Goal: Task Accomplishment & Management: Manage account settings

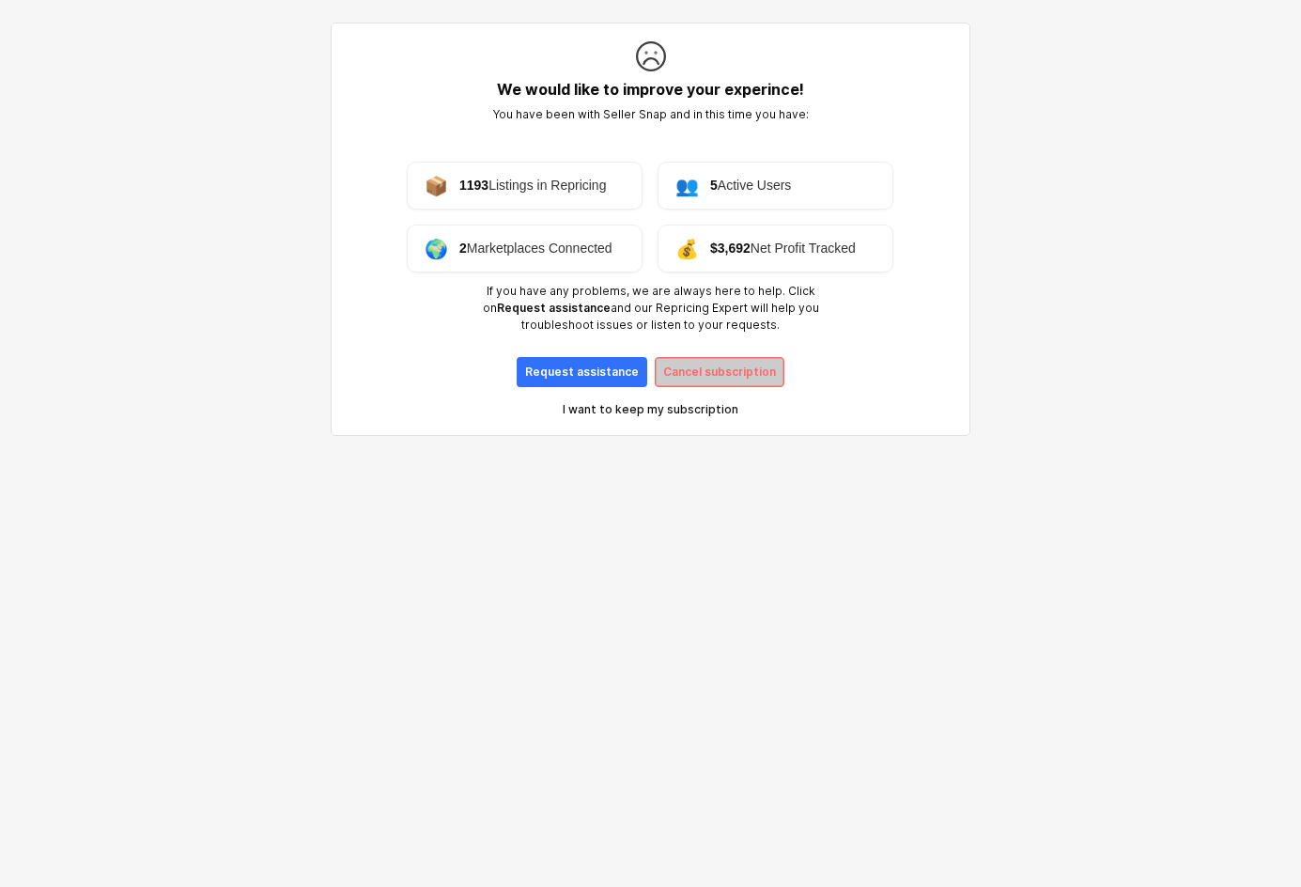
click at [691, 367] on p "Cancel subscription" at bounding box center [719, 372] width 113 height 15
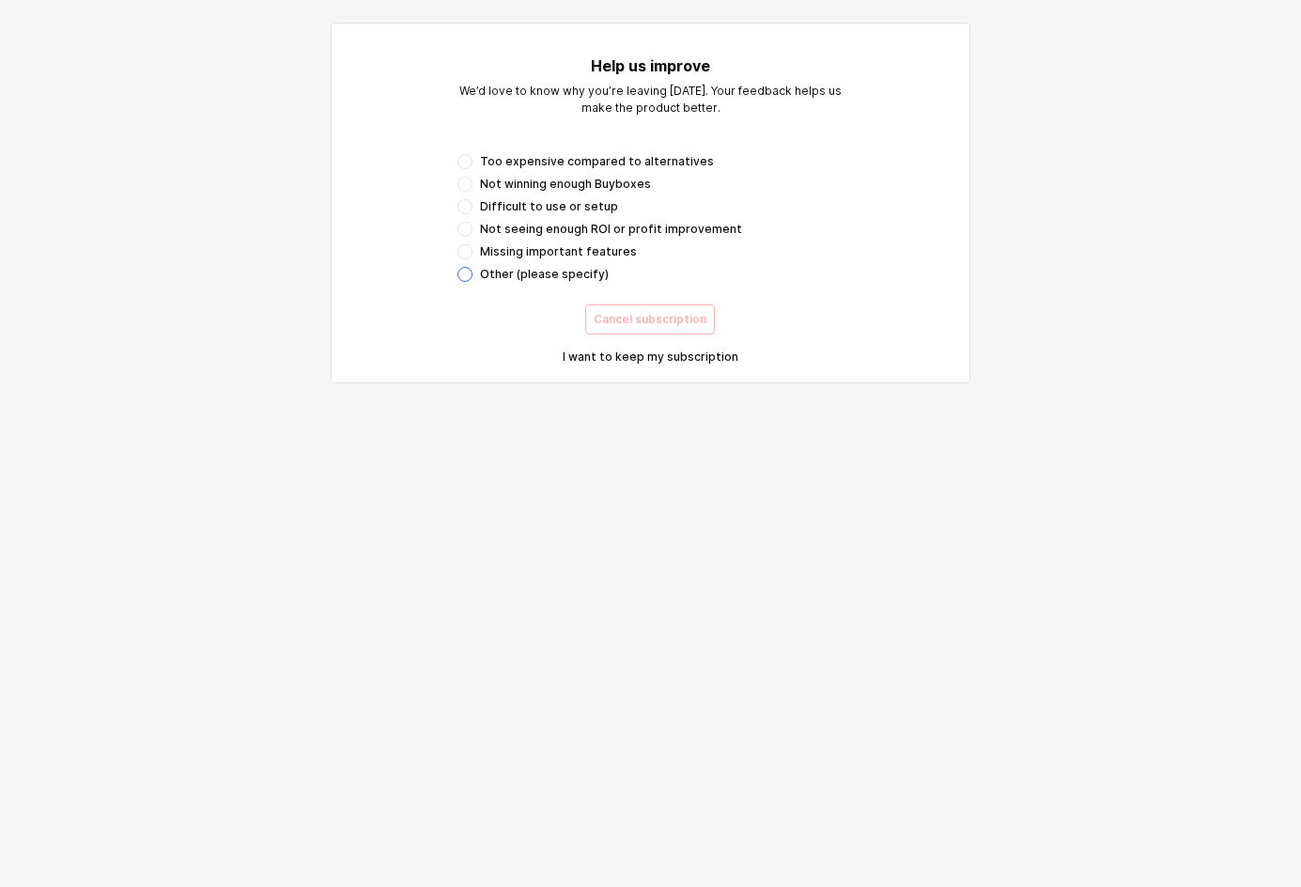
click at [464, 274] on div "App Frame" at bounding box center [465, 274] width 15 height 15
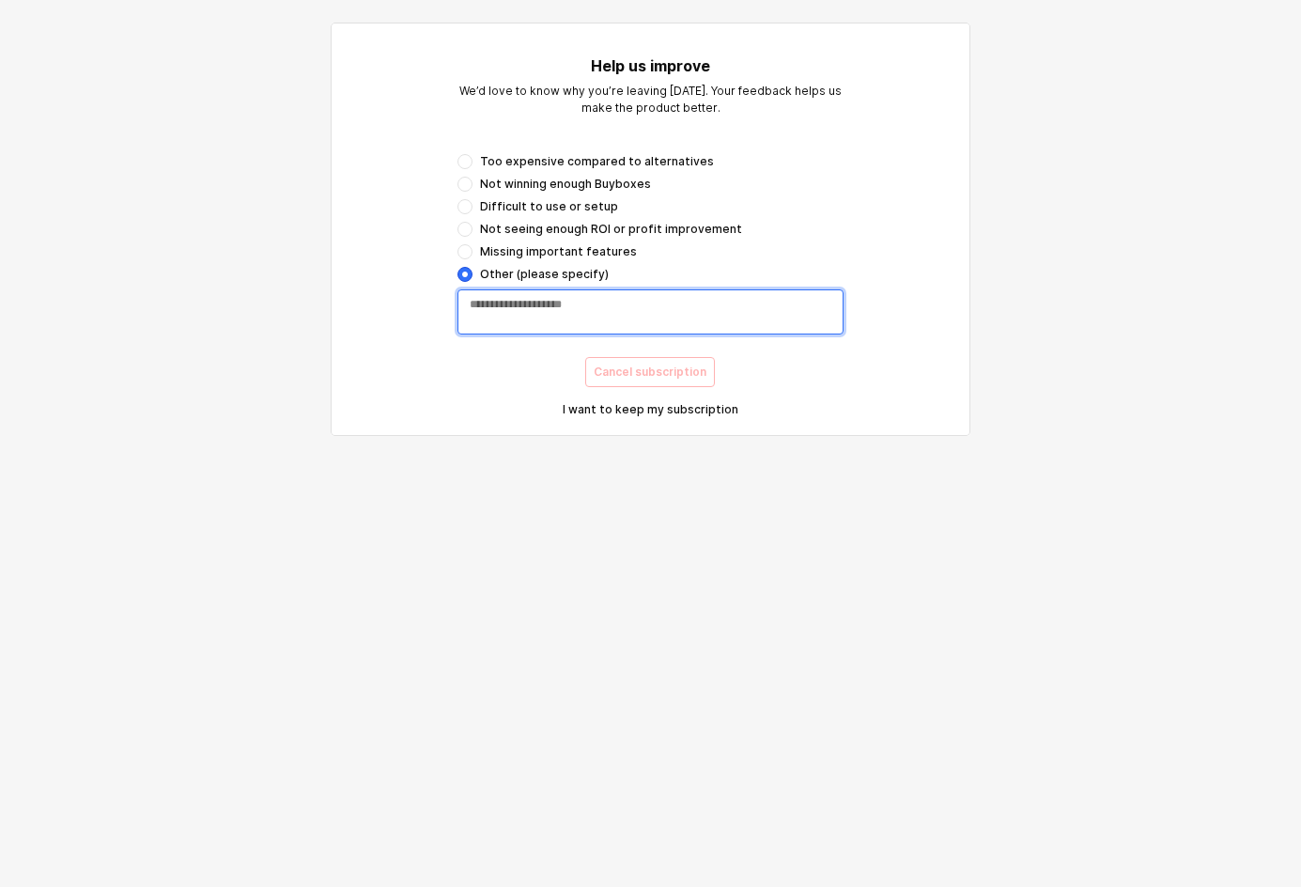
click at [532, 316] on textarea "App Frame" at bounding box center [651, 312] width 362 height 30
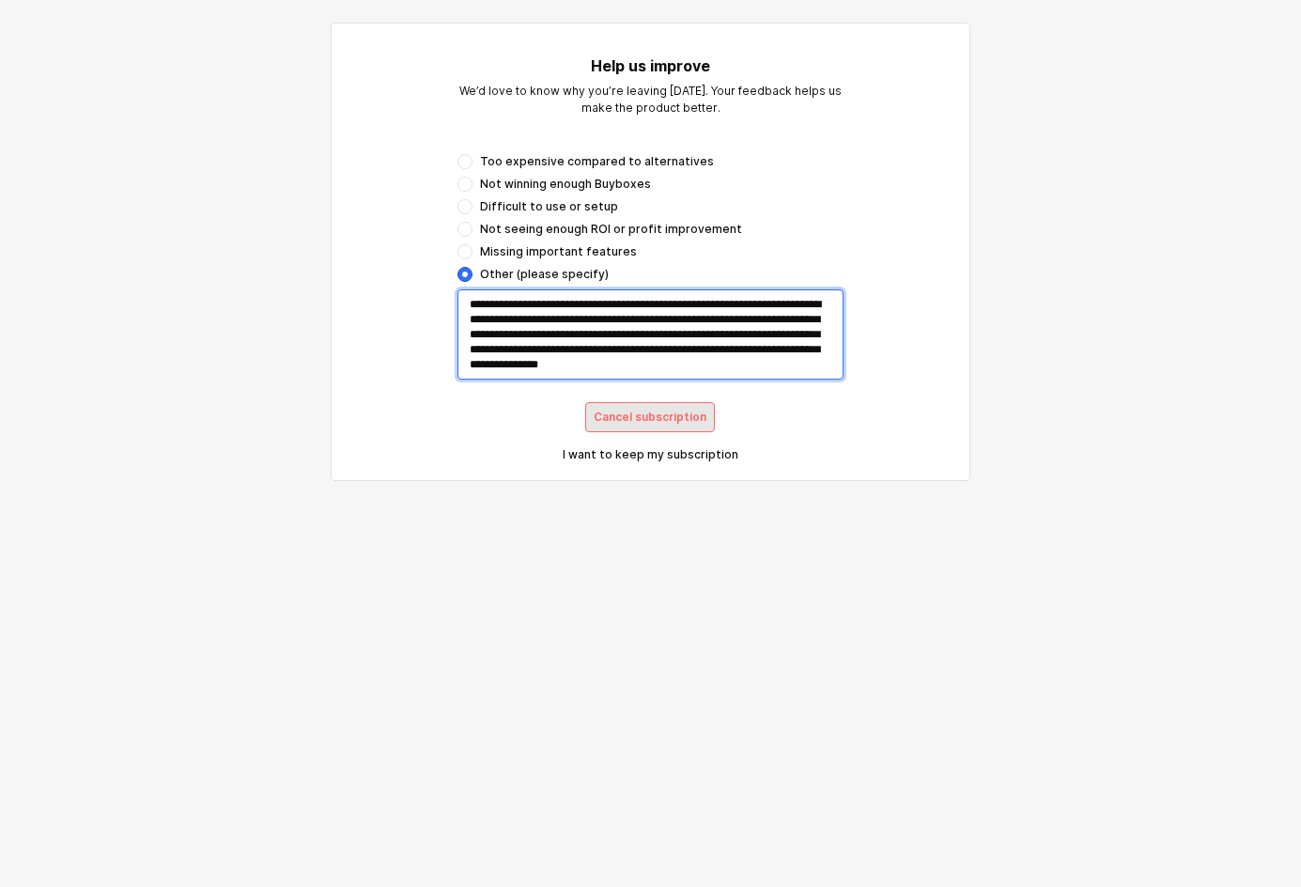
type textarea "**********"
click at [660, 419] on p "Cancel subscription" at bounding box center [650, 417] width 113 height 15
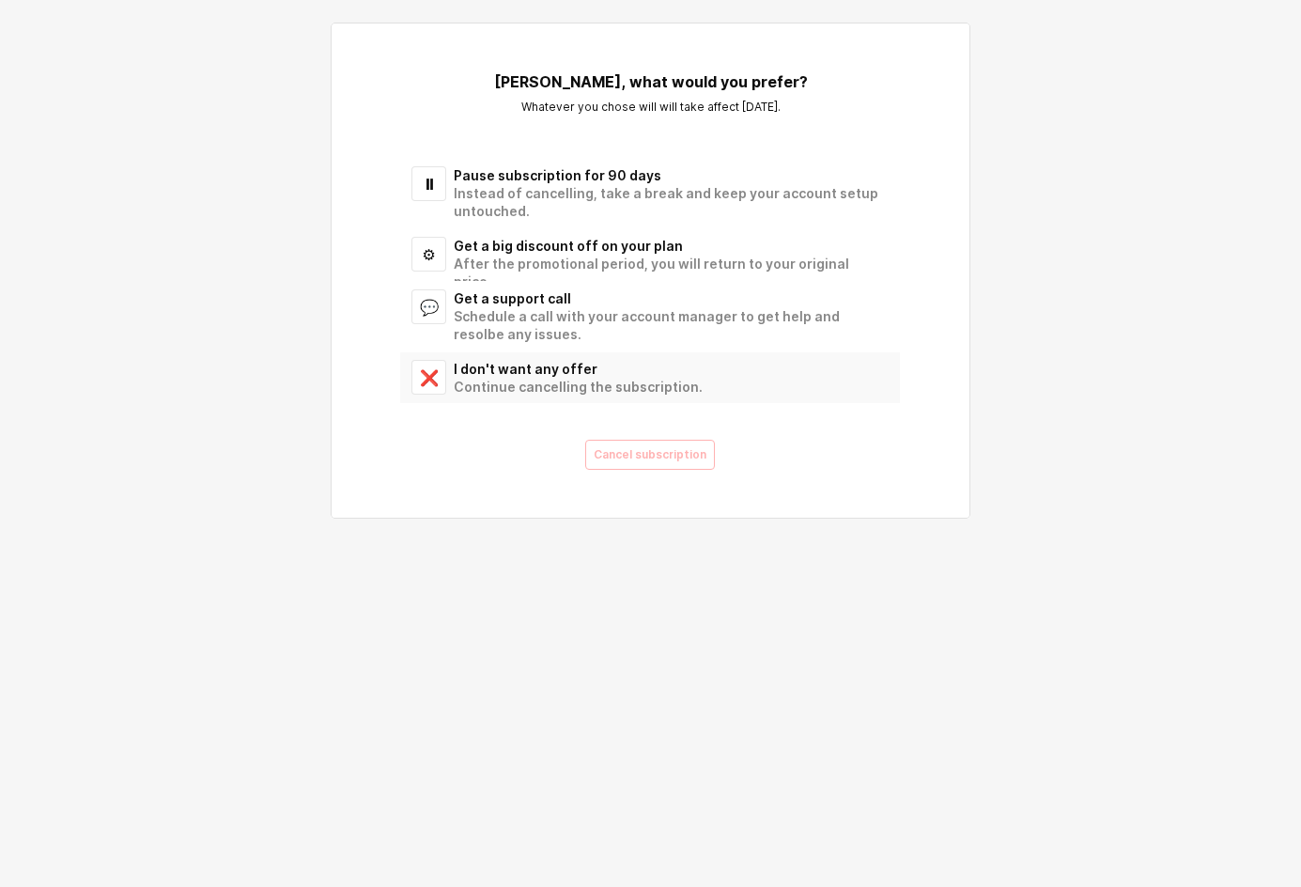
click at [530, 376] on div "I don't want any offer" at bounding box center [666, 369] width 424 height 18
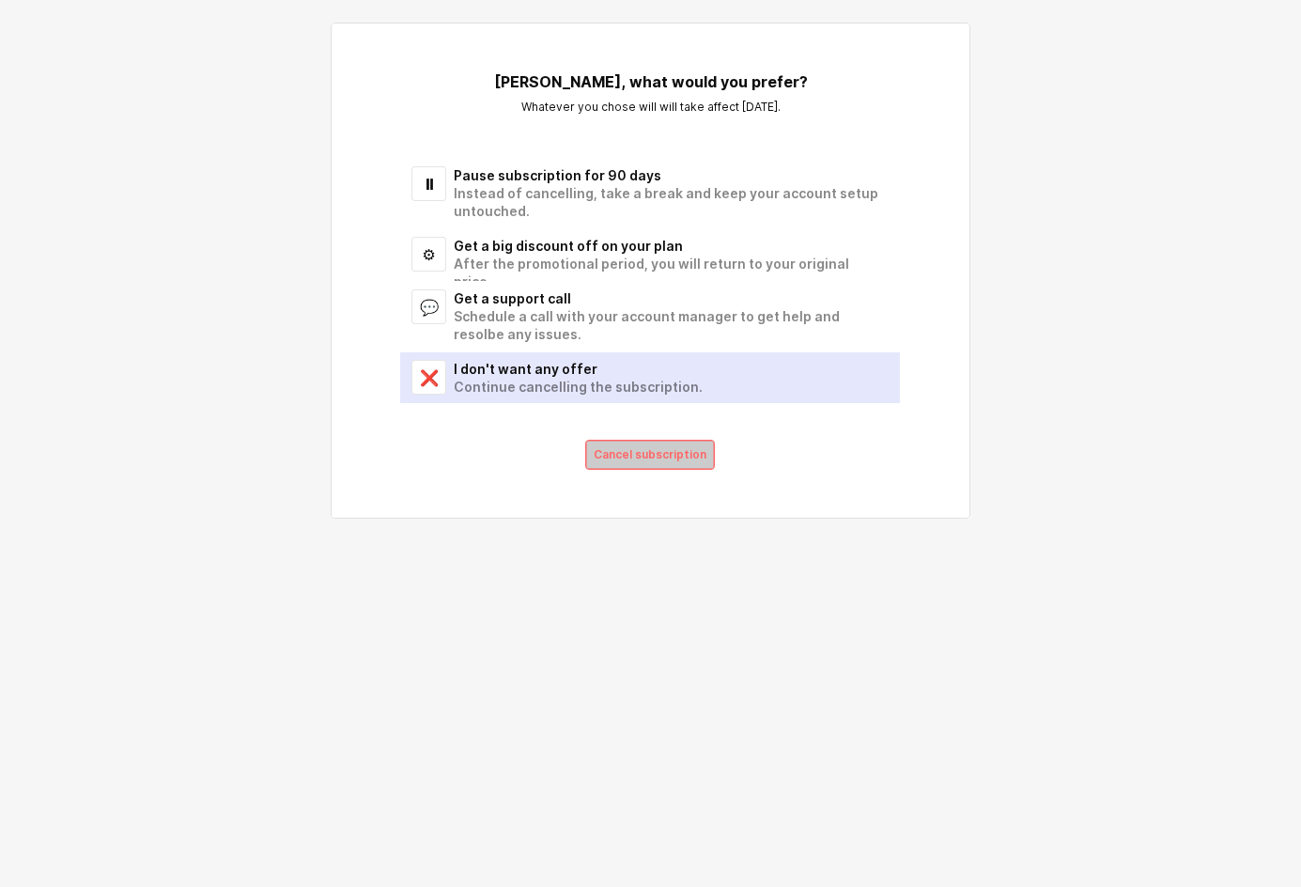
click at [674, 458] on p "Cancel subscription" at bounding box center [650, 454] width 113 height 15
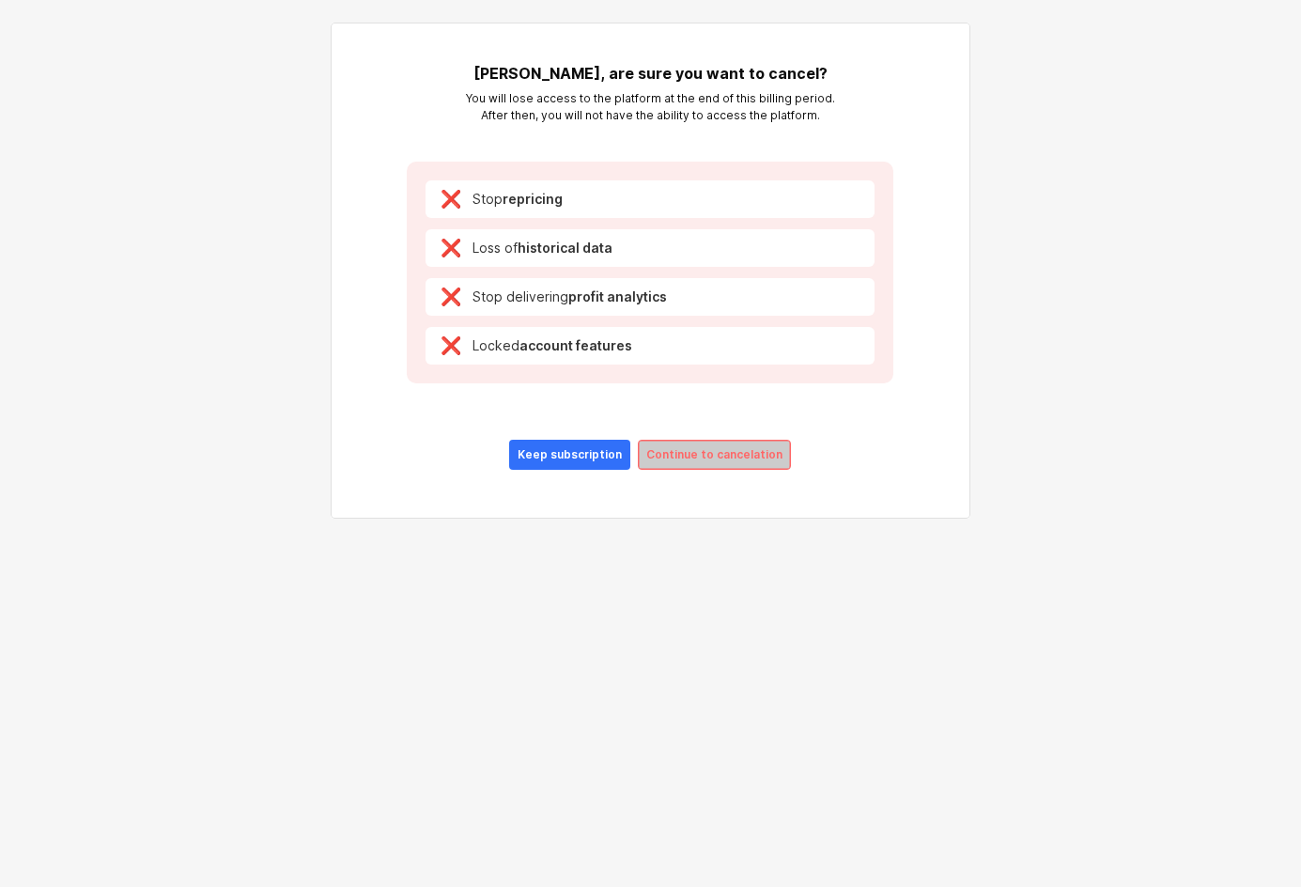
click at [752, 458] on p "Continue to cancelation" at bounding box center [714, 454] width 136 height 15
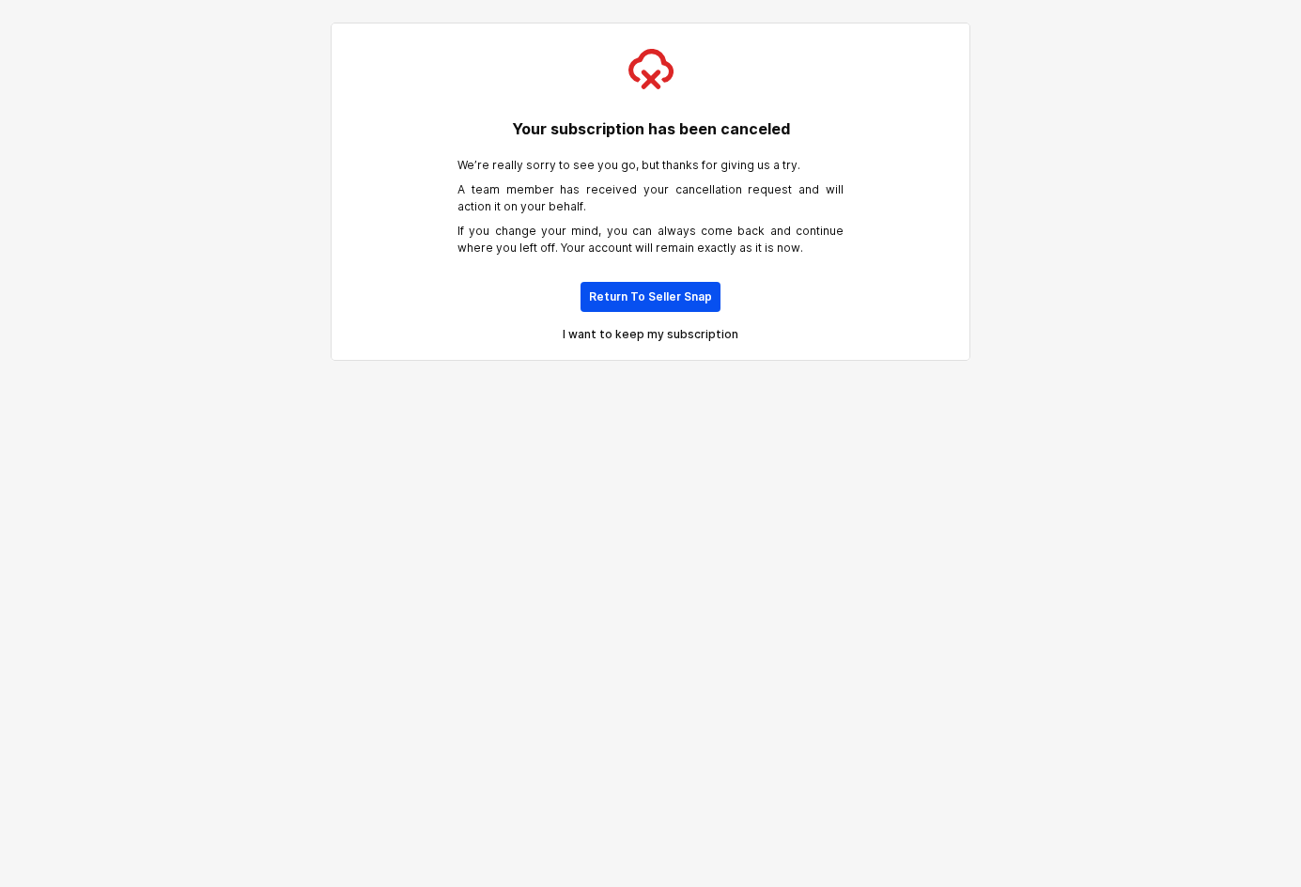
click at [604, 294] on p "Return To Seller Snap" at bounding box center [650, 296] width 123 height 15
